Goal: Information Seeking & Learning: Understand process/instructions

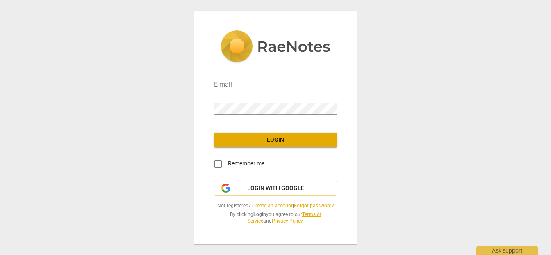
type input "[PERSON_NAME][EMAIL_ADDRESS][DOMAIN_NAME]"
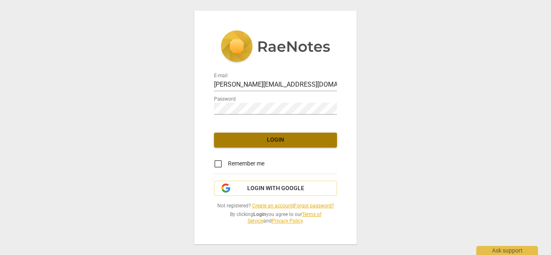
click at [257, 137] on span "Login" at bounding box center [276, 140] width 110 height 8
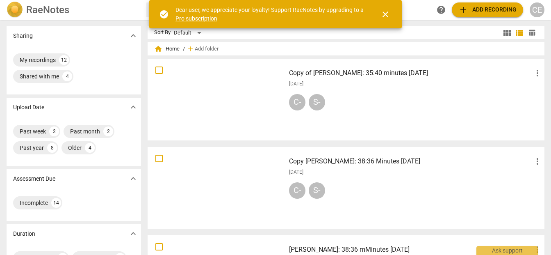
click at [391, 10] on span "close" at bounding box center [386, 14] width 20 height 10
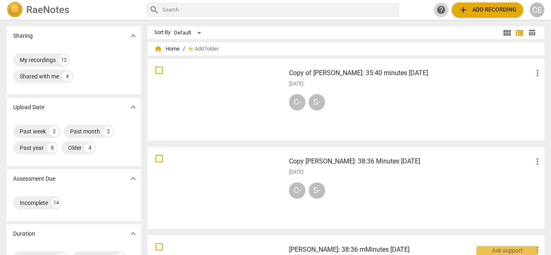
click at [441, 5] on span "help" at bounding box center [441, 10] width 10 height 10
click at [492, 246] on div "Ask support" at bounding box center [507, 248] width 62 height 13
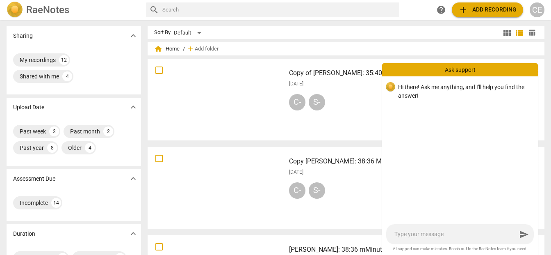
type textarea "H"
type textarea "Ho"
type textarea "How"
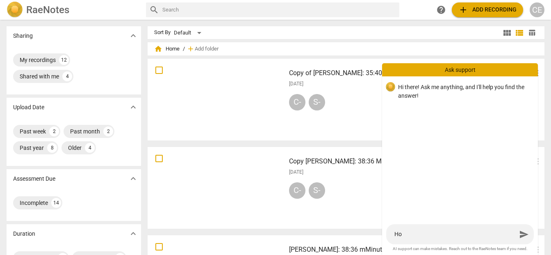
type textarea "How"
type textarea "How d"
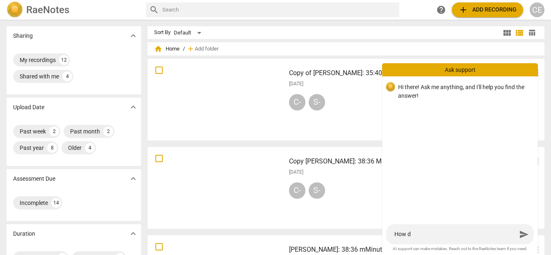
type textarea "How do"
type textarea "How do I"
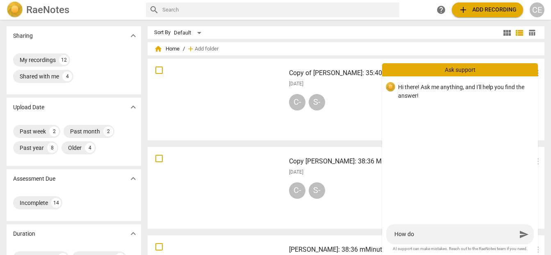
type textarea "How do I"
type textarea "How do I e"
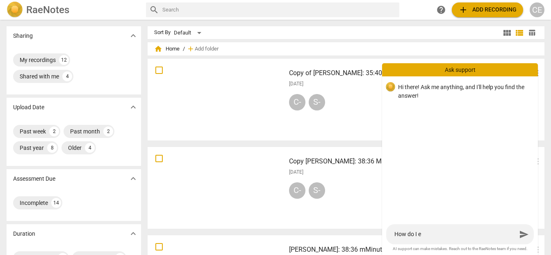
type textarea "How do I ed"
type textarea "How do I edi"
type textarea "How do I edit"
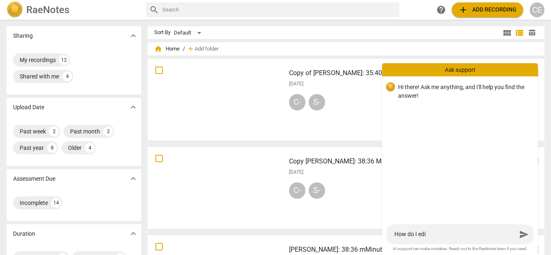
type textarea "How do I edit"
type textarea "How do I edit a"
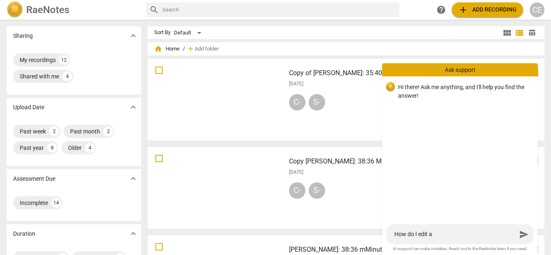
type textarea "How do I edit a"
type textarea "How do I edit a t"
type textarea "How do I edit a tr"
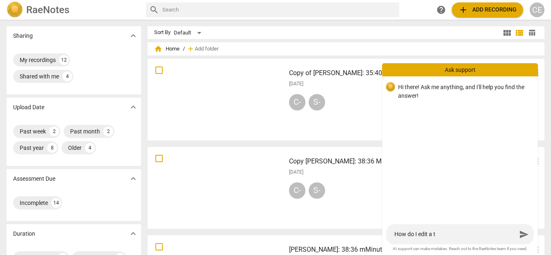
type textarea "How do I edit a tr"
type textarea "How do I edit a tra"
type textarea "How do I edit a [PERSON_NAME]"
type textarea "How do I edit a trans"
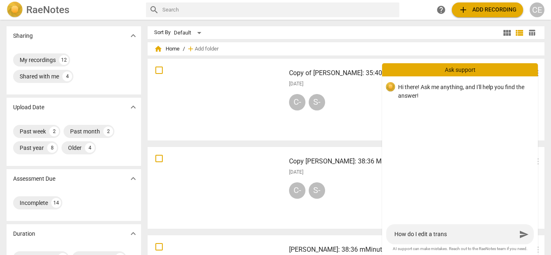
type textarea "How do I edit a transc"
type textarea "How do I edit a transcr"
type textarea "How do I edit a transcri"
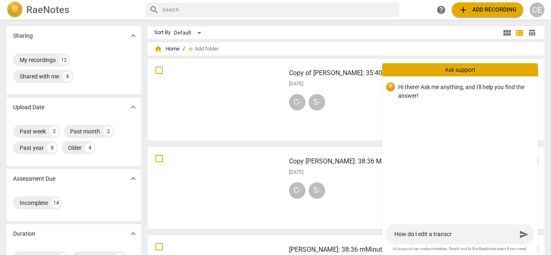
type textarea "How do I edit a transcri"
type textarea "How do I edit a transcrip"
type textarea "How do I edit a transcript"
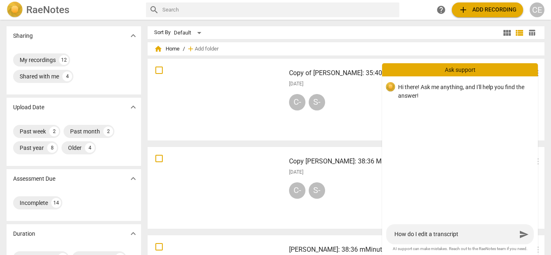
type textarea "How do I edit a transcript?"
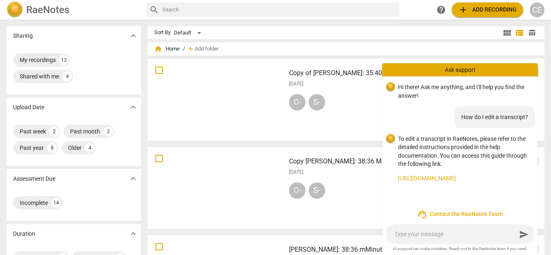
click at [446, 177] on link "[URL][DOMAIN_NAME]" at bounding box center [464, 178] width 133 height 9
click at [245, 87] on div at bounding box center [216, 100] width 132 height 76
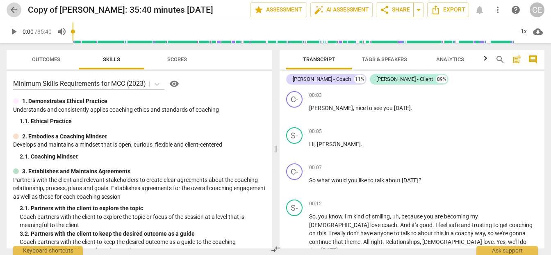
click at [15, 11] on span "arrow_back" at bounding box center [14, 10] width 10 height 10
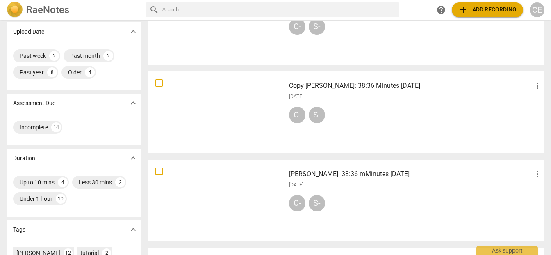
scroll to position [116, 0]
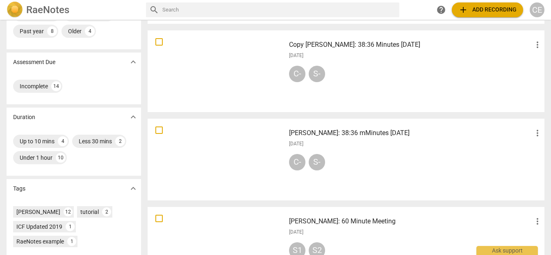
click at [263, 145] on div at bounding box center [216, 159] width 132 height 76
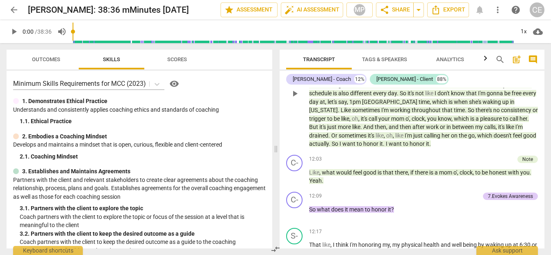
scroll to position [1991, 0]
click at [294, 94] on span "play_arrow" at bounding box center [295, 94] width 10 height 10
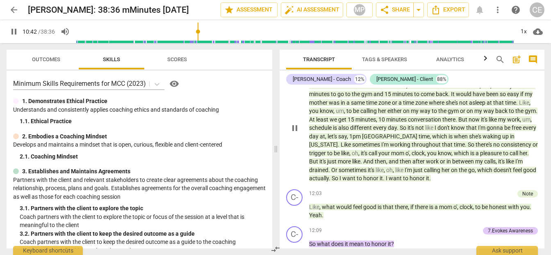
scroll to position [1957, 0]
click at [338, 134] on span "let's" at bounding box center [333, 136] width 11 height 7
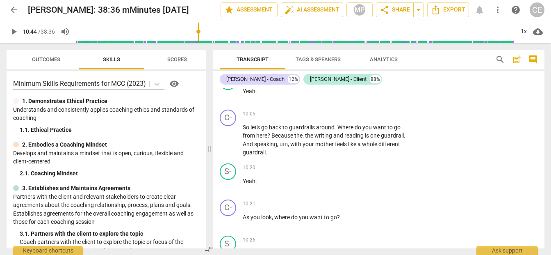
scroll to position [2191, 0]
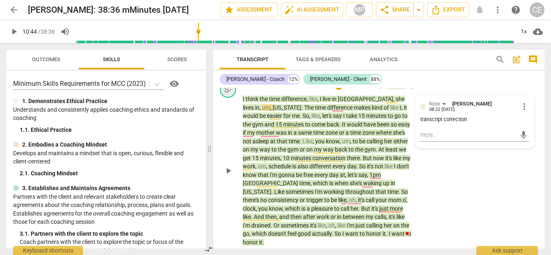
click at [228, 97] on div "S-" at bounding box center [228, 89] width 16 height 16
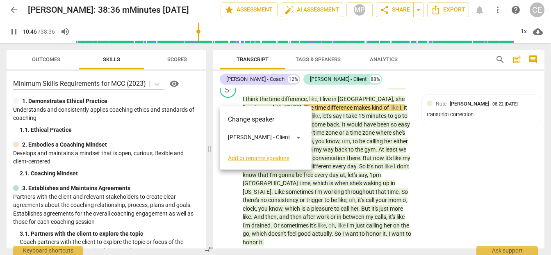
click at [228, 183] on div at bounding box center [275, 127] width 551 height 255
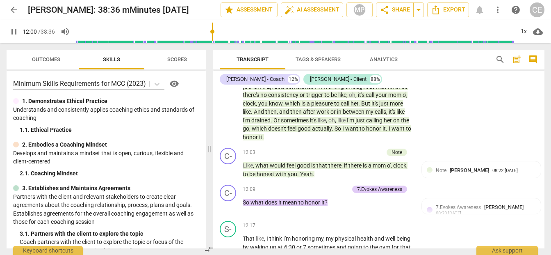
scroll to position [2296, 0]
click at [228, 153] on div "C-" at bounding box center [228, 156] width 16 height 16
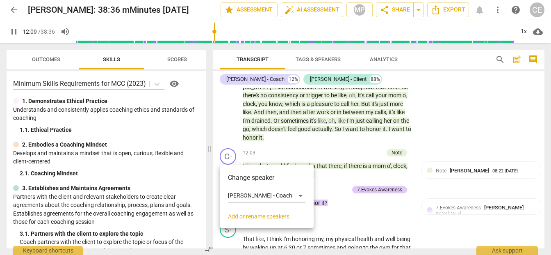
click at [225, 121] on div at bounding box center [275, 127] width 551 height 255
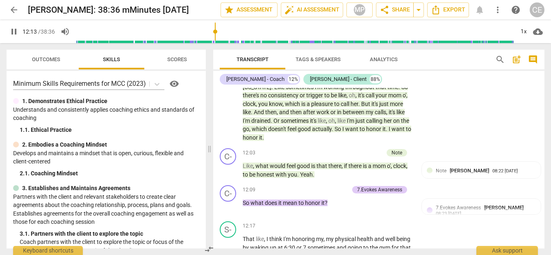
click at [298, 132] on span "good" at bounding box center [305, 128] width 14 height 7
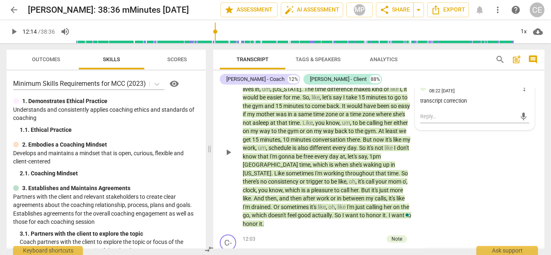
scroll to position [2191, 0]
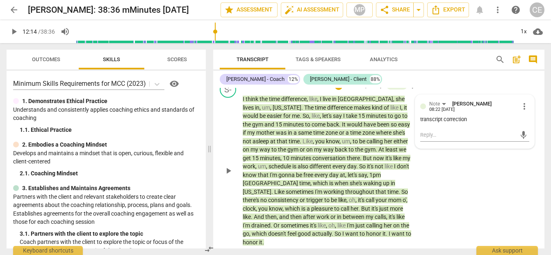
click at [465, 189] on div "S- play_arrow pause 10:41 + Add competency Note keyboard_arrow_right I think th…" at bounding box center [378, 163] width 331 height 171
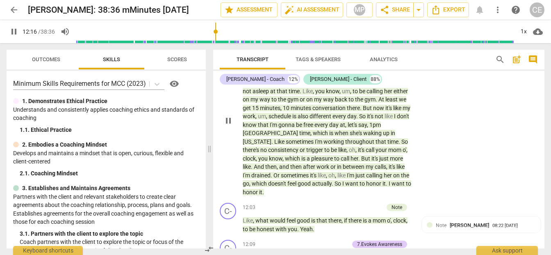
scroll to position [2241, 0]
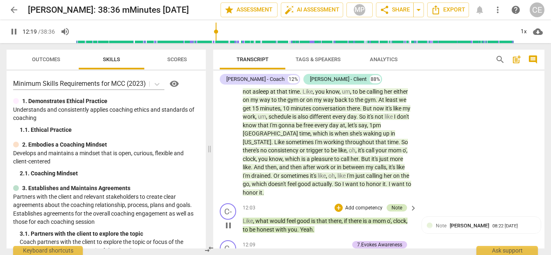
click at [394, 207] on div "Note" at bounding box center [397, 207] width 11 height 7
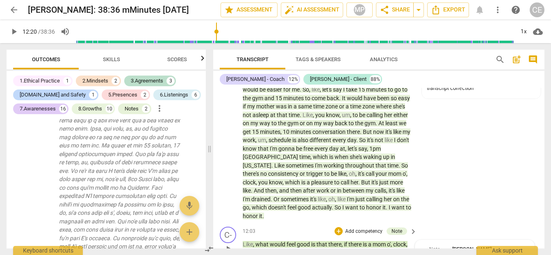
scroll to position [2218, 0]
click at [267, 151] on span "that" at bounding box center [264, 148] width 12 height 7
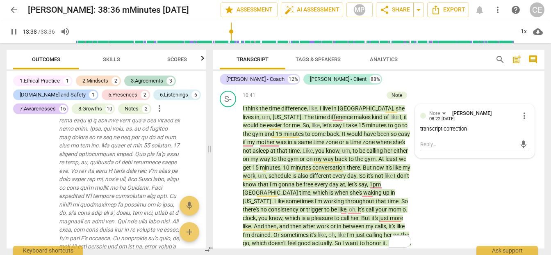
scroll to position [2175, 0]
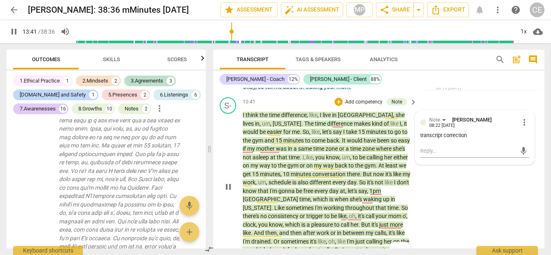
click at [315, 160] on span "you" at bounding box center [320, 157] width 11 height 7
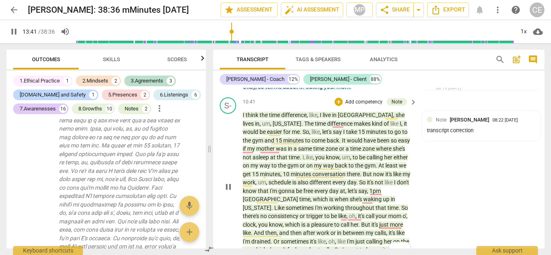
scroll to position [2191, 0]
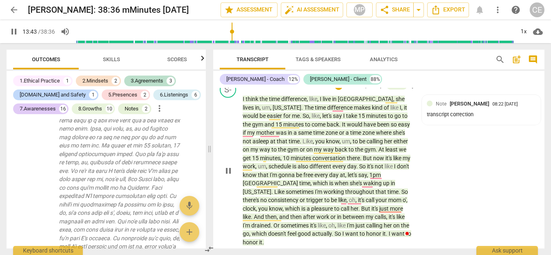
click at [228, 176] on span "pause" at bounding box center [228, 171] width 10 height 10
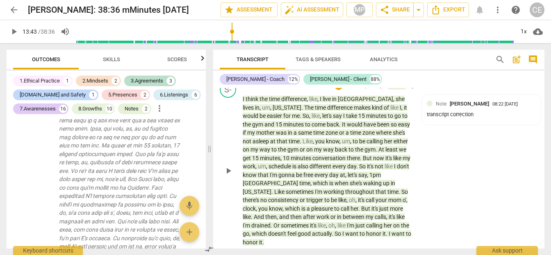
click at [249, 112] on p "I think the time difference , like , I live in [GEOGRAPHIC_DATA] , she lives in…" at bounding box center [328, 170] width 170 height 151
click at [228, 174] on span "play_arrow" at bounding box center [228, 171] width 10 height 10
click at [230, 176] on span "pause" at bounding box center [228, 171] width 10 height 10
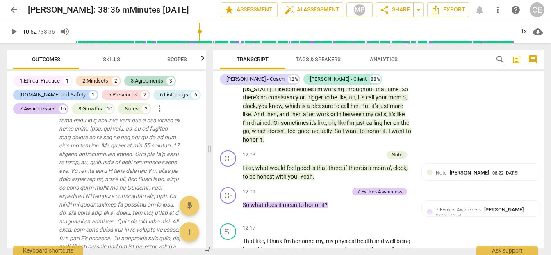
scroll to position [2293, 0]
click at [228, 168] on span "play_arrow" at bounding box center [228, 173] width 10 height 10
click at [228, 169] on span "pause" at bounding box center [228, 173] width 10 height 10
type input "734"
click at [15, 9] on span "arrow_back" at bounding box center [14, 10] width 10 height 10
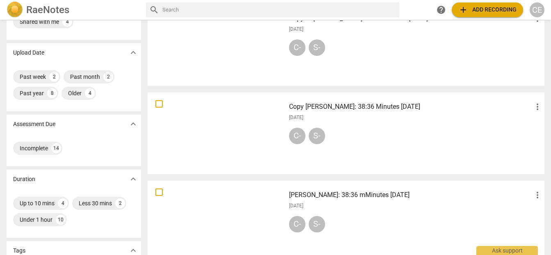
scroll to position [86, 0]
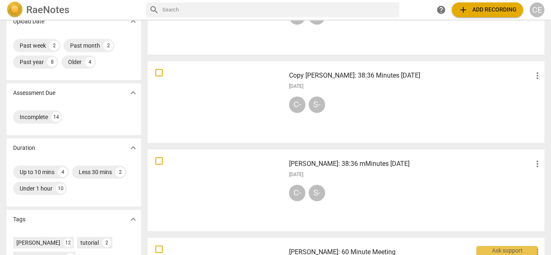
click at [340, 163] on h3 "[PERSON_NAME]: 38:36 mMinutes [DATE]" at bounding box center [411, 164] width 244 height 10
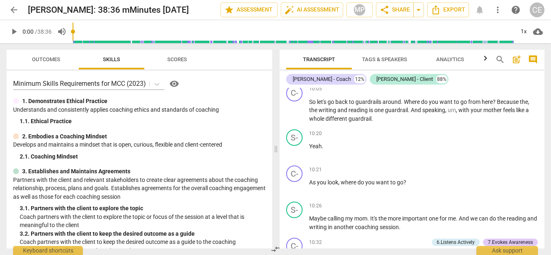
scroll to position [1753, 0]
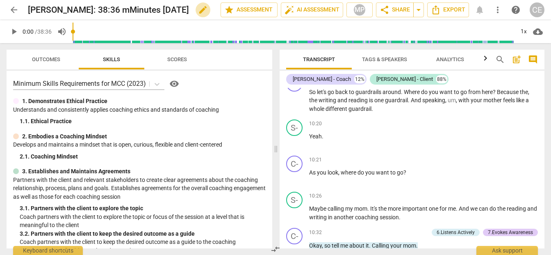
click at [204, 11] on span "edit" at bounding box center [203, 10] width 10 height 10
drag, startPoint x: 181, startPoint y: 9, endPoint x: 82, endPoint y: -7, distance: 100.1
click at [82, 0] on html "arrow_back [PERSON_NAME]: 38:36 mMinutes [DATE] done clear star Assessment auto…" at bounding box center [275, 0] width 551 height 0
click at [187, 9] on span "done" at bounding box center [192, 10] width 10 height 10
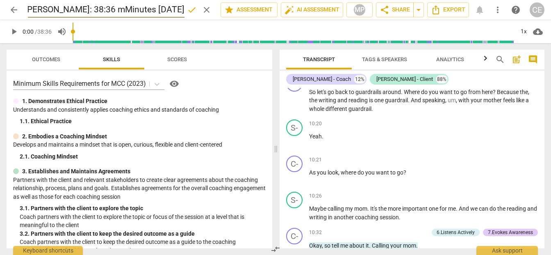
scroll to position [0, 0]
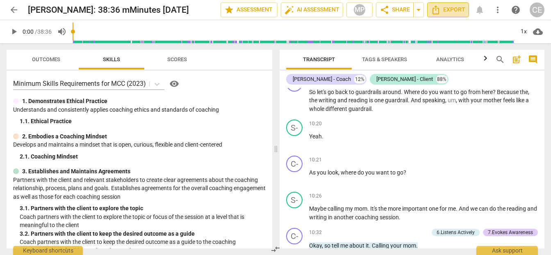
click at [446, 7] on span "Export" at bounding box center [448, 10] width 34 height 10
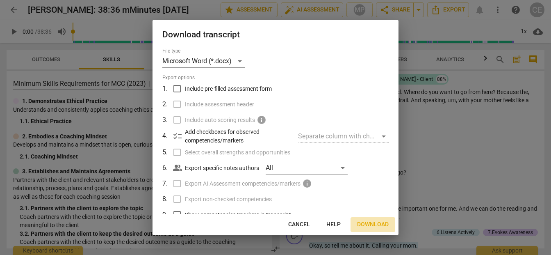
click at [375, 223] on span "Download" at bounding box center [373, 224] width 32 height 8
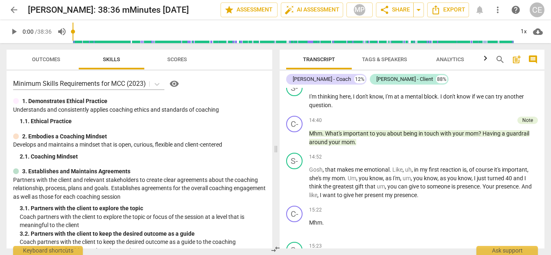
scroll to position [2504, 0]
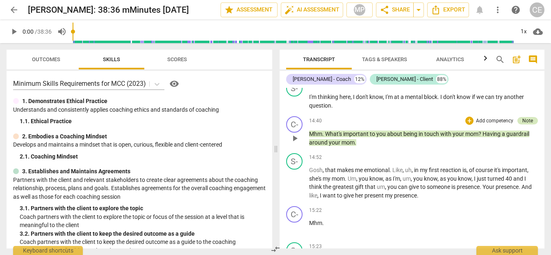
click at [522, 117] on div "Note" at bounding box center [527, 120] width 11 height 7
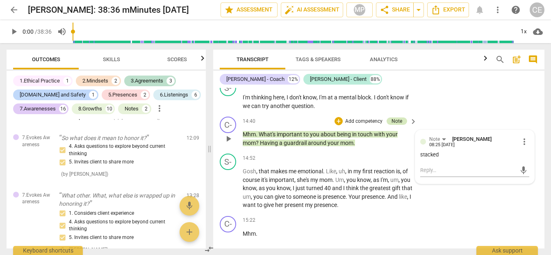
scroll to position [1197, 0]
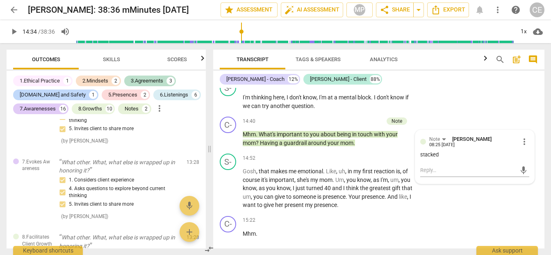
click at [240, 30] on input "range" at bounding box center [295, 31] width 438 height 26
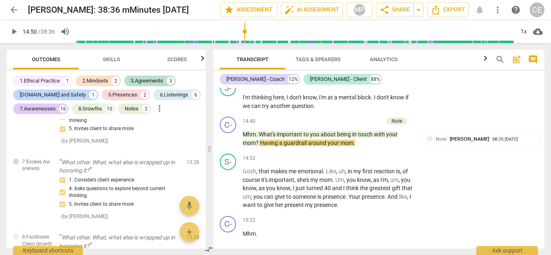
type input "890"
click at [245, 42] on input "range" at bounding box center [295, 31] width 438 height 26
click at [64, 31] on span "volume_up" at bounding box center [65, 32] width 10 height 10
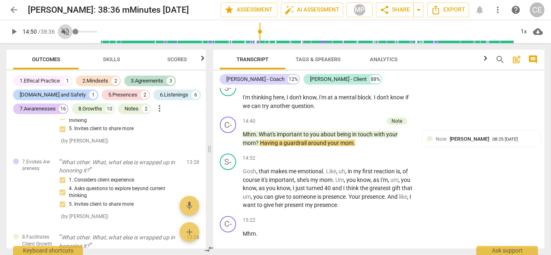
click at [64, 31] on span "volume_off" at bounding box center [65, 32] width 10 height 10
type input "1"
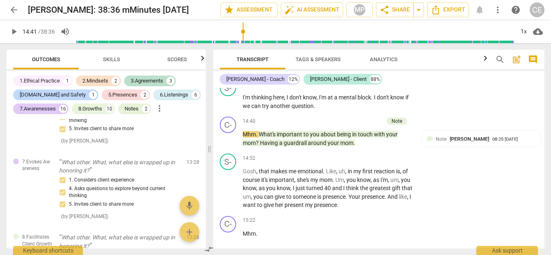
click at [244, 30] on input "range" at bounding box center [295, 31] width 438 height 26
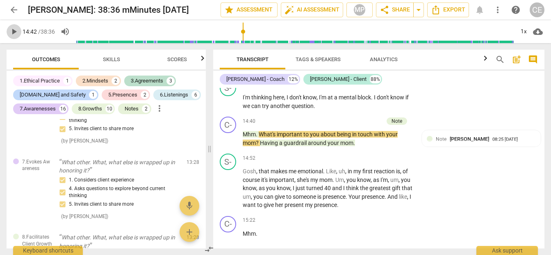
click at [16, 32] on span "play_arrow" at bounding box center [14, 32] width 10 height 10
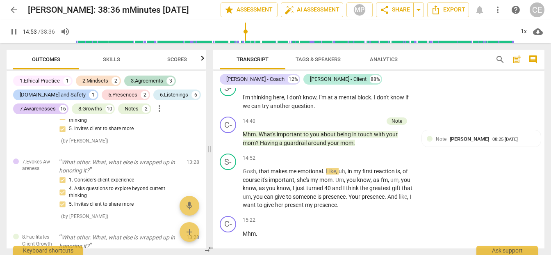
type input "894"
click at [16, 28] on span "pause" at bounding box center [14, 32] width 10 height 10
type input "899"
click at [244, 43] on div "Transcript Tags & Speakers Analytics search post_add comment [PERSON_NAME] - Co…" at bounding box center [380, 149] width 341 height 212
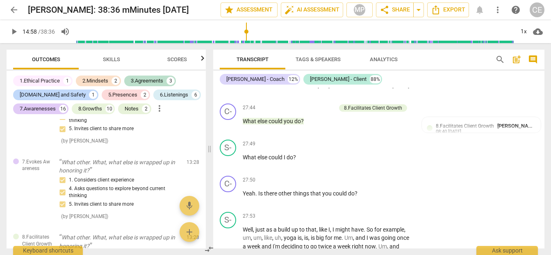
scroll to position [5374, 0]
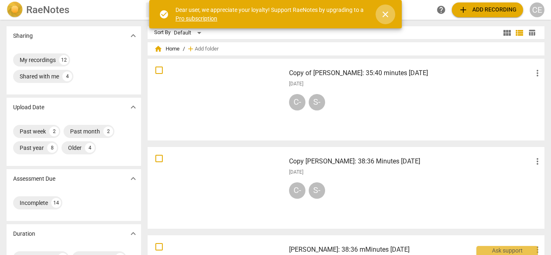
click at [389, 9] on button "close" at bounding box center [386, 15] width 20 height 20
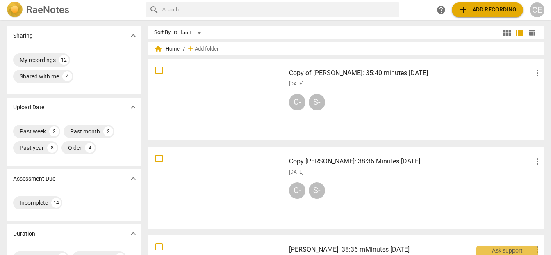
click at [217, 74] on div at bounding box center [216, 100] width 132 height 76
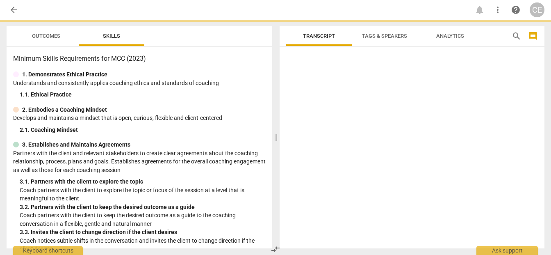
click at [217, 74] on div "1. Demonstrates Ethical Practice" at bounding box center [139, 74] width 253 height 9
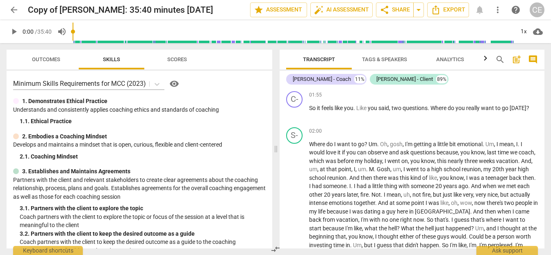
scroll to position [285, 0]
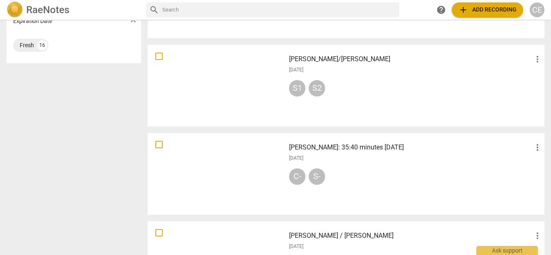
scroll to position [399, 0]
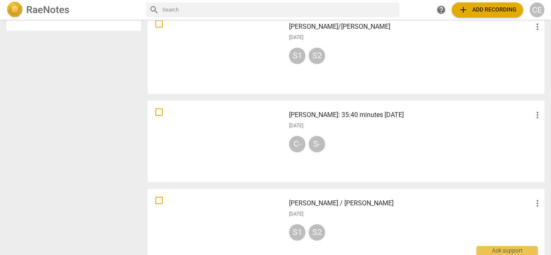
click at [242, 128] on div at bounding box center [216, 141] width 132 height 76
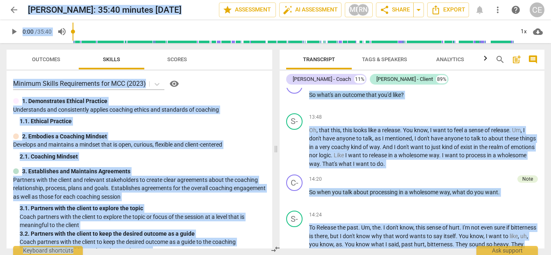
scroll to position [1782, 0]
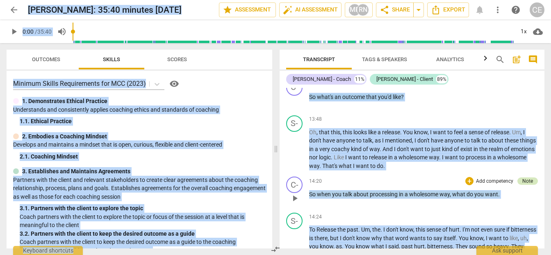
click at [522, 177] on div "Note" at bounding box center [527, 180] width 11 height 7
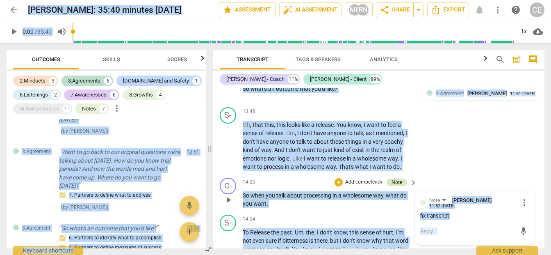
scroll to position [452, 0]
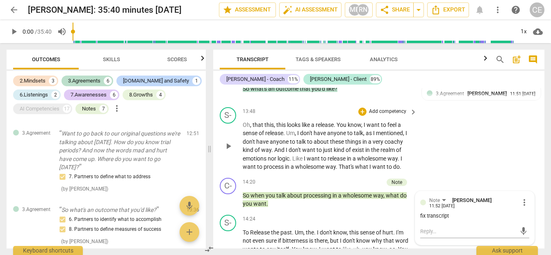
click at [437, 154] on div "S- play_arrow pause 13:48 + Add competency keyboard_arrow_right Oh , that this …" at bounding box center [378, 139] width 331 height 71
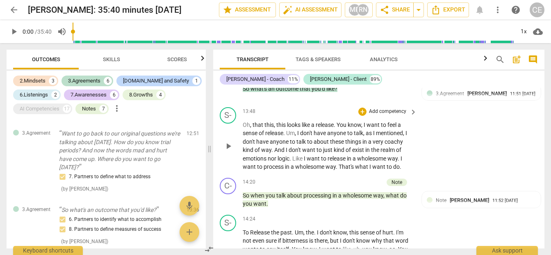
click at [230, 145] on span "play_arrow" at bounding box center [228, 146] width 10 height 10
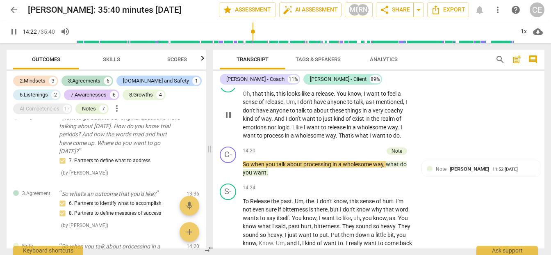
scroll to position [2101, 0]
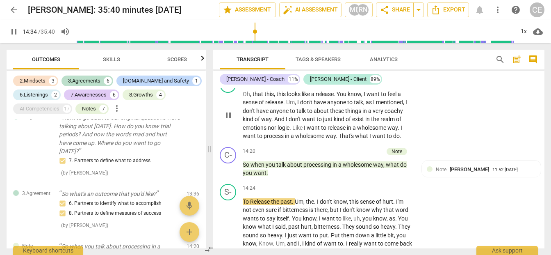
click at [228, 114] on span "pause" at bounding box center [228, 115] width 10 height 10
type input "874"
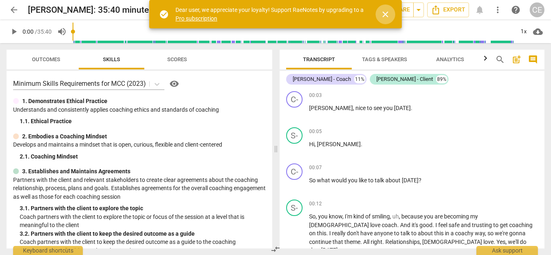
click at [390, 18] on span "close" at bounding box center [386, 14] width 20 height 10
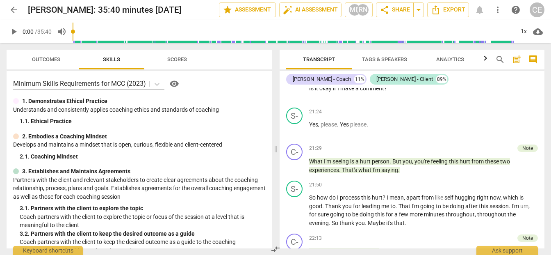
scroll to position [2993, 0]
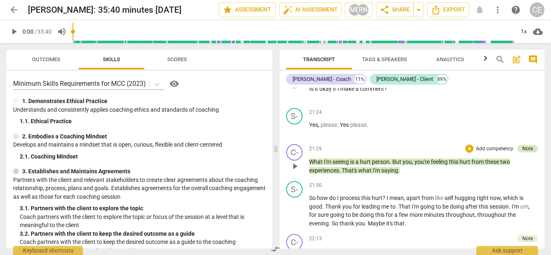
click at [523, 145] on div "Note" at bounding box center [527, 148] width 11 height 7
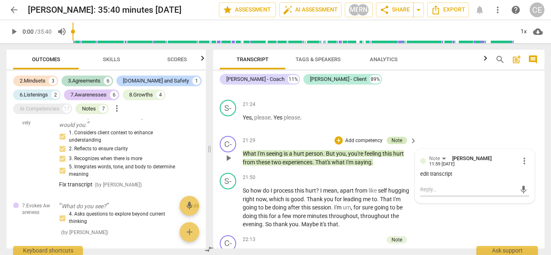
scroll to position [839, 0]
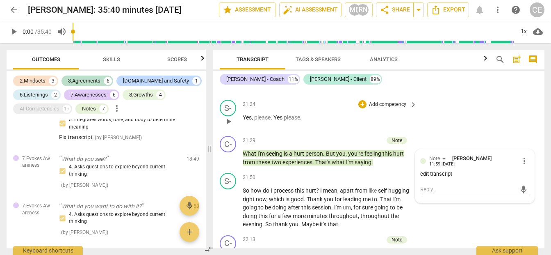
click at [260, 130] on div "S- play_arrow pause 21:24 + Add competency keyboard_arrow_right Yes , please . …" at bounding box center [378, 114] width 331 height 36
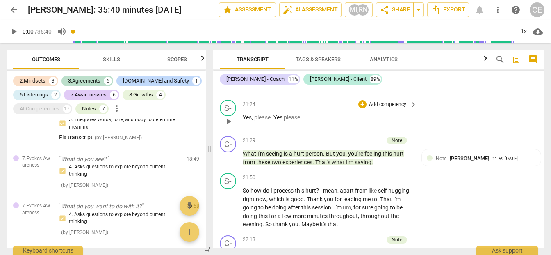
click at [227, 123] on span "play_arrow" at bounding box center [228, 121] width 10 height 10
click at [14, 28] on span "pause" at bounding box center [14, 32] width 10 height 10
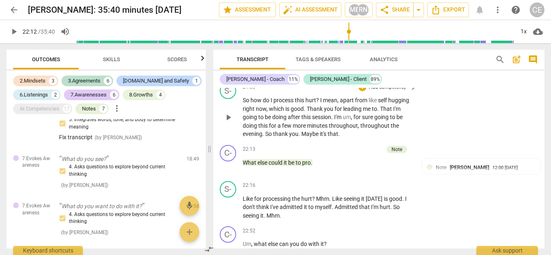
scroll to position [3491, 0]
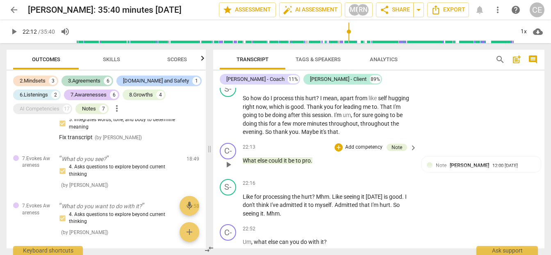
click at [227, 164] on span "play_arrow" at bounding box center [228, 165] width 10 height 10
click at [232, 163] on span "pause" at bounding box center [228, 165] width 10 height 10
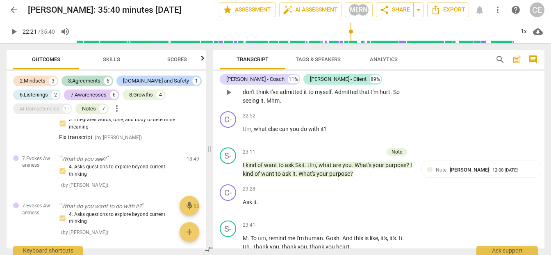
scroll to position [3603, 0]
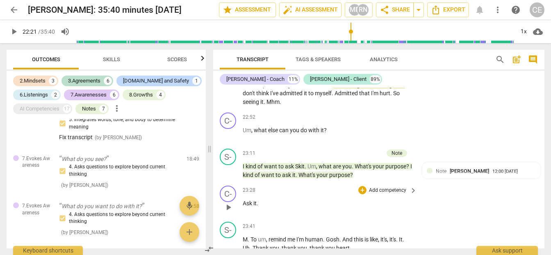
click at [376, 193] on p "Add competency" at bounding box center [387, 190] width 39 height 7
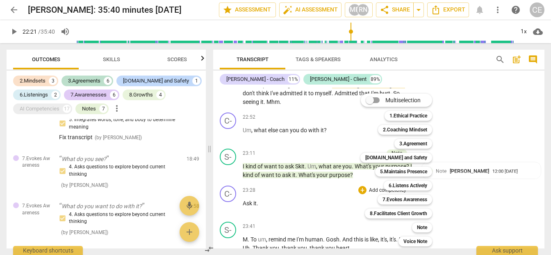
click at [226, 99] on div at bounding box center [275, 127] width 551 height 255
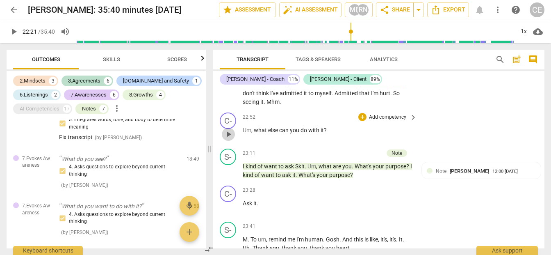
click at [227, 132] on span "play_arrow" at bounding box center [228, 134] width 10 height 10
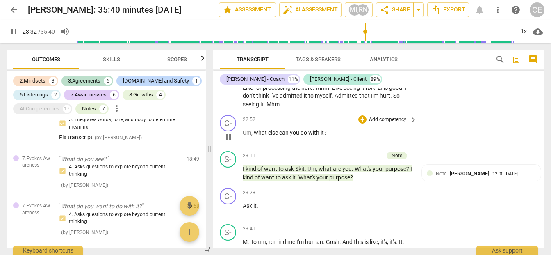
scroll to position [3600, 0]
click at [227, 125] on div "C-" at bounding box center [228, 123] width 16 height 16
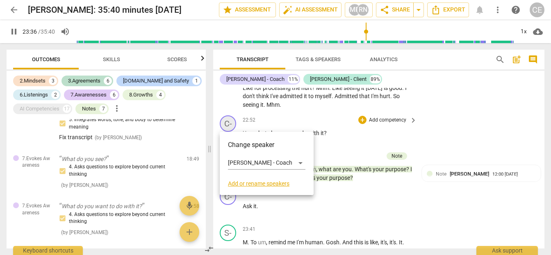
click at [227, 125] on div at bounding box center [275, 127] width 551 height 255
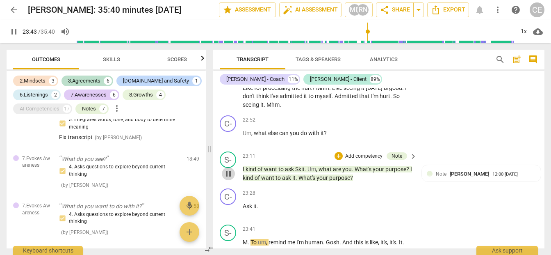
click at [227, 171] on span "pause" at bounding box center [228, 174] width 10 height 10
click at [227, 174] on span "play_arrow" at bounding box center [228, 174] width 10 height 10
click at [228, 174] on span "pause" at bounding box center [228, 174] width 10 height 10
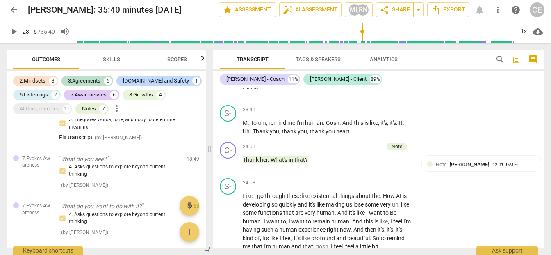
scroll to position [3719, 0]
click at [399, 148] on div "Note" at bounding box center [397, 146] width 11 height 7
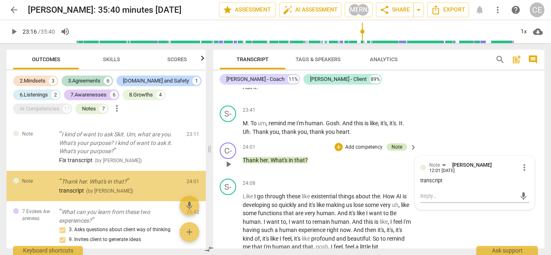
scroll to position [1080, 0]
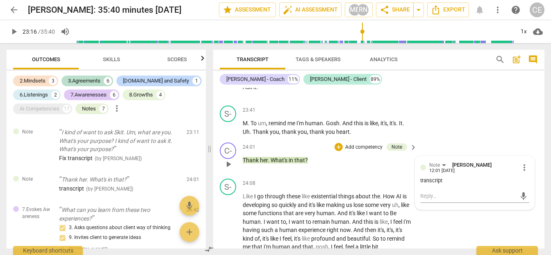
click at [352, 170] on div "24:01 + Add competency Note keyboard_arrow_right Thank her . What's in that ?" at bounding box center [330, 157] width 175 height 30
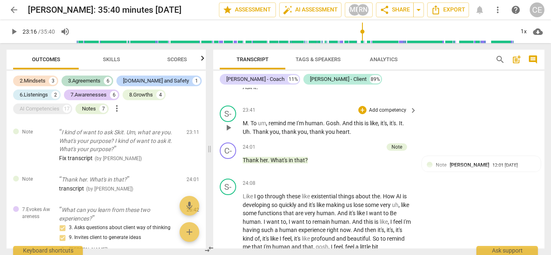
click at [228, 130] on span "play_arrow" at bounding box center [228, 128] width 10 height 10
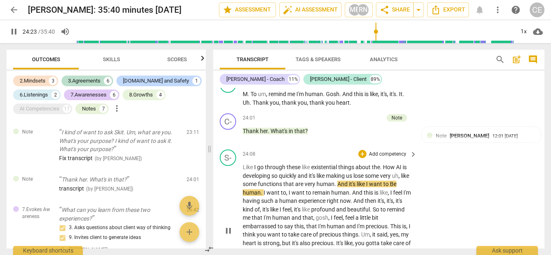
scroll to position [3742, 0]
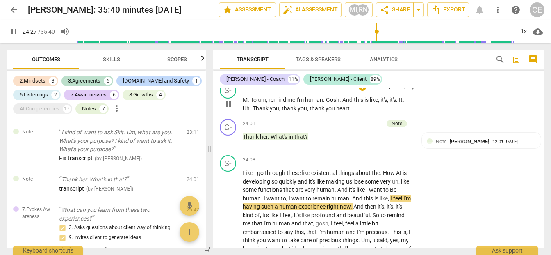
click at [226, 109] on button "pause" at bounding box center [228, 104] width 13 height 13
click at [226, 109] on button "play_arrow" at bounding box center [228, 104] width 13 height 13
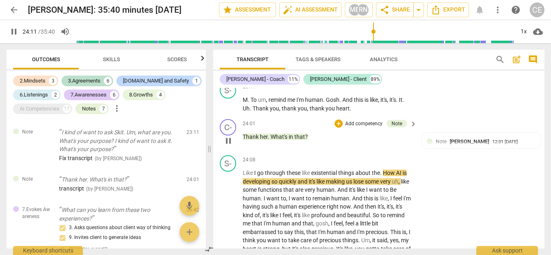
click at [331, 145] on div "24:01 + Add competency Note keyboard_arrow_right Thank her . What's in that ?" at bounding box center [330, 134] width 175 height 30
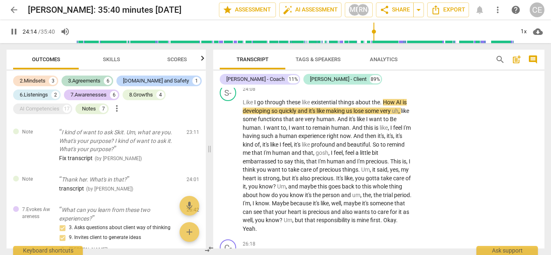
click at [16, 32] on span "pause" at bounding box center [14, 32] width 10 height 10
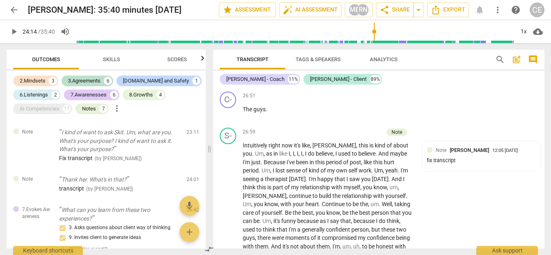
scroll to position [4210, 0]
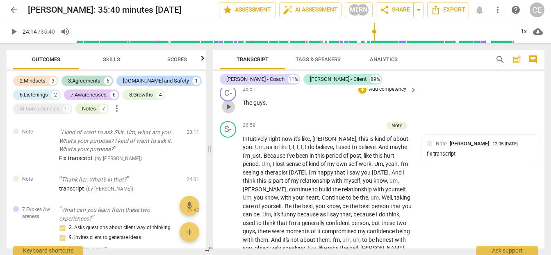
click at [229, 107] on span "play_arrow" at bounding box center [228, 107] width 10 height 10
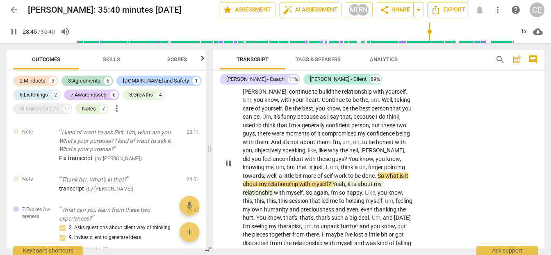
scroll to position [4305, 0]
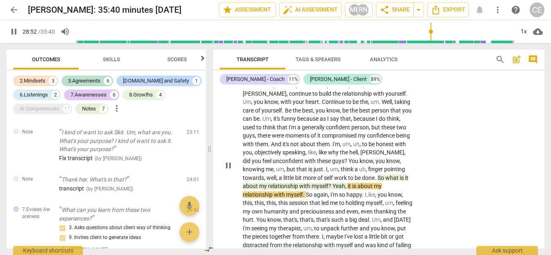
click at [229, 163] on span "pause" at bounding box center [228, 165] width 10 height 10
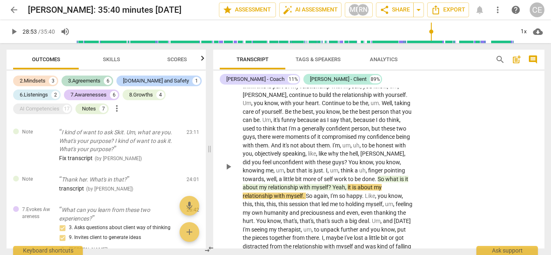
click at [229, 173] on div "play_arrow pause" at bounding box center [232, 166] width 21 height 247
click at [230, 167] on span "play_arrow" at bounding box center [228, 167] width 10 height 10
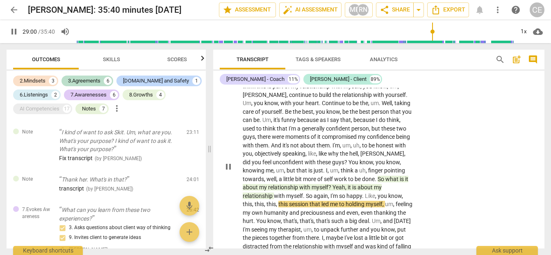
click at [366, 169] on span "," at bounding box center [367, 170] width 2 height 7
click at [229, 166] on span "pause" at bounding box center [228, 167] width 10 height 10
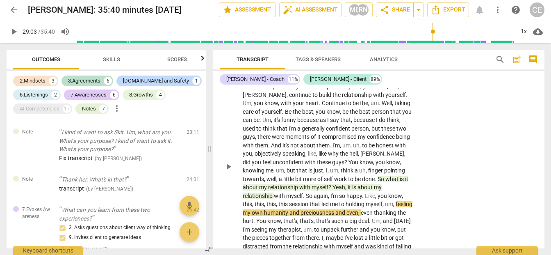
click at [359, 168] on span "uh" at bounding box center [362, 170] width 7 height 7
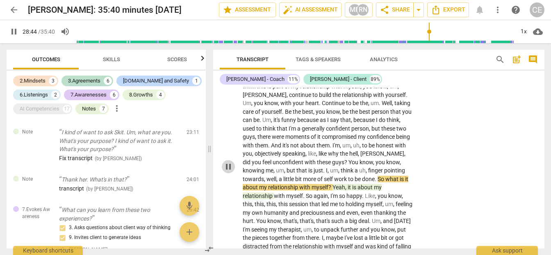
click at [228, 165] on span "pause" at bounding box center [228, 167] width 10 height 10
type input "1725"
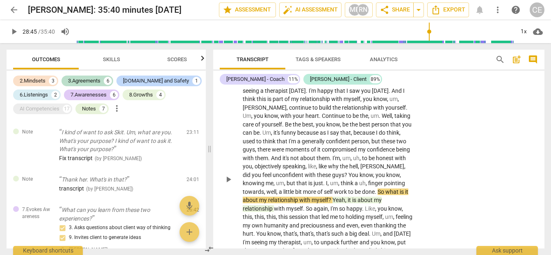
scroll to position [4292, 0]
click at [16, 10] on span "arrow_back" at bounding box center [14, 10] width 10 height 10
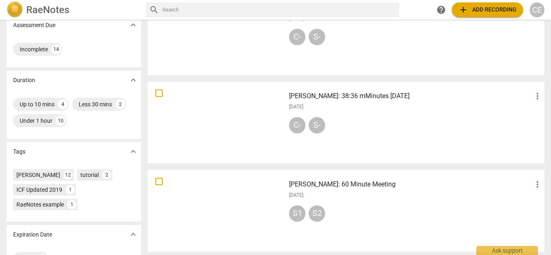
scroll to position [153, 0]
click at [227, 114] on div at bounding box center [216, 123] width 132 height 76
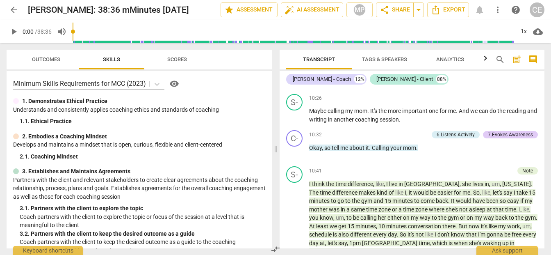
scroll to position [1924, 0]
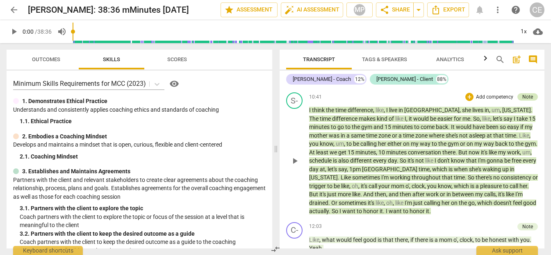
click at [524, 94] on div "Note" at bounding box center [527, 96] width 11 height 7
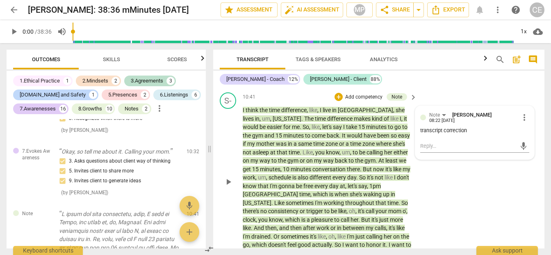
scroll to position [2179, 0]
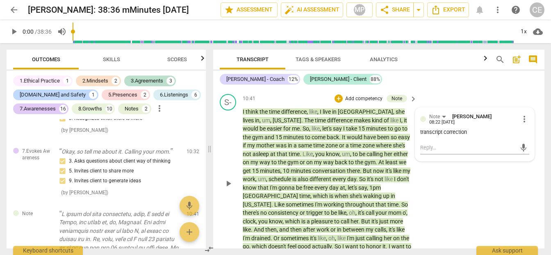
click at [233, 187] on span "play_arrow" at bounding box center [228, 183] width 10 height 10
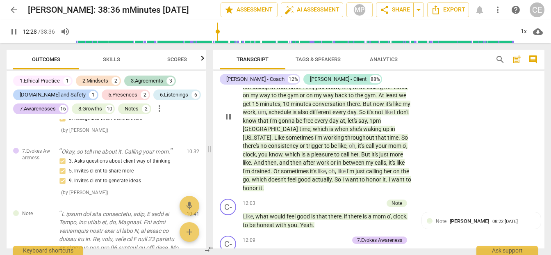
scroll to position [2245, 0]
click at [233, 122] on span "pause" at bounding box center [228, 117] width 10 height 10
type input "750"
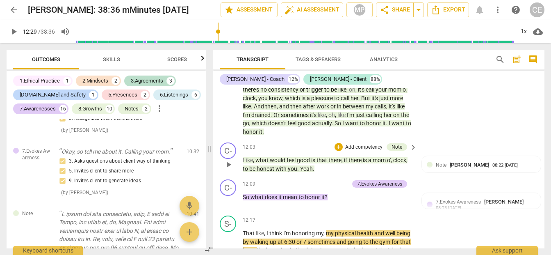
scroll to position [2300, 0]
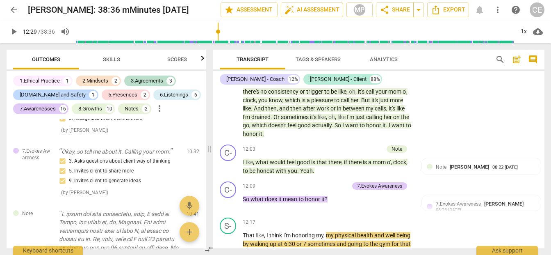
click at [311, 103] on span "pleasure" at bounding box center [322, 100] width 23 height 7
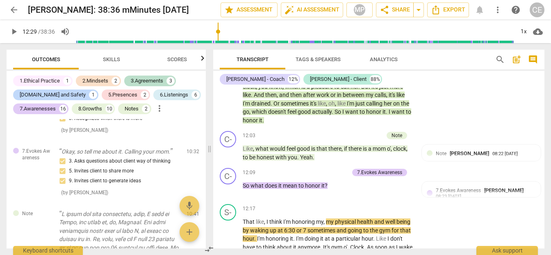
scroll to position [2310, 0]
